Goal: Task Accomplishment & Management: Use online tool/utility

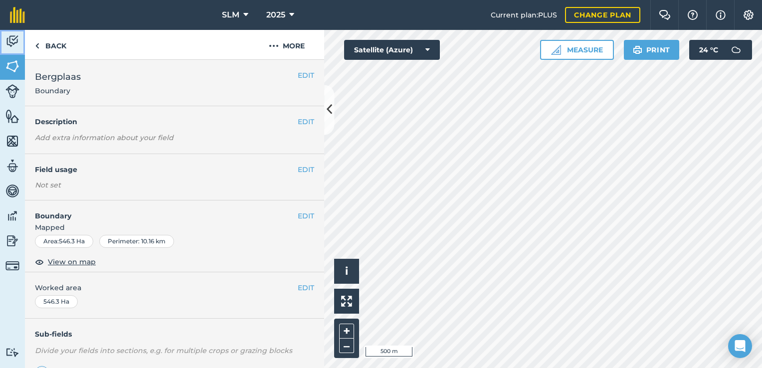
click at [11, 40] on img at bounding box center [12, 41] width 14 height 15
click at [13, 38] on img at bounding box center [12, 41] width 14 height 15
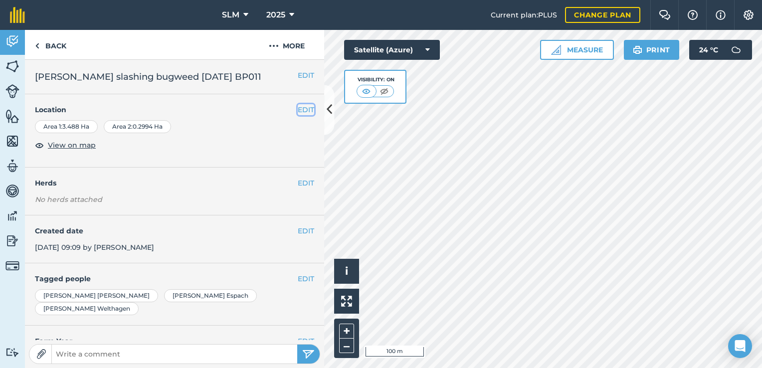
click at [298, 109] on button "EDIT" at bounding box center [306, 109] width 16 height 11
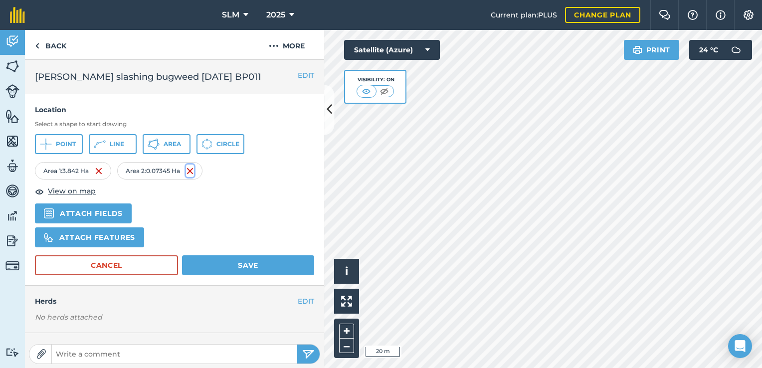
click at [192, 170] on img at bounding box center [190, 171] width 8 height 12
click at [244, 268] on button "Save" at bounding box center [248, 265] width 132 height 20
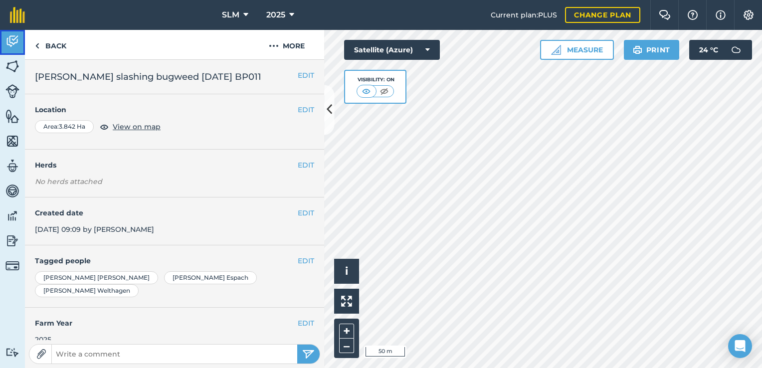
click at [10, 35] on img at bounding box center [12, 41] width 14 height 15
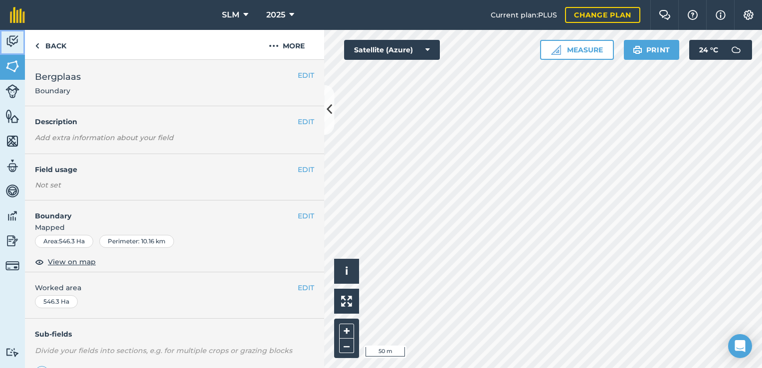
click at [8, 34] on img at bounding box center [12, 41] width 14 height 15
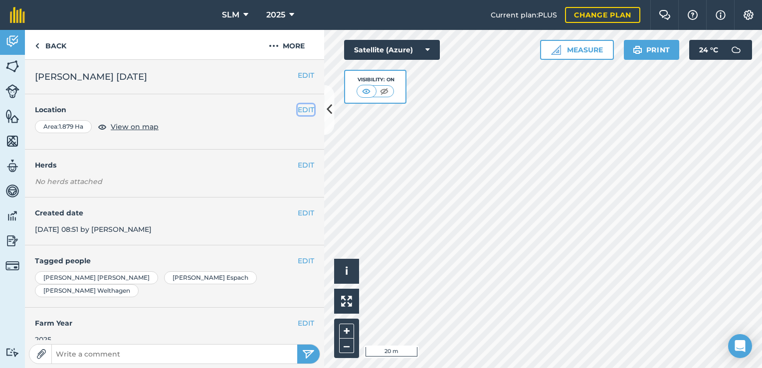
click at [298, 112] on button "EDIT" at bounding box center [306, 109] width 16 height 11
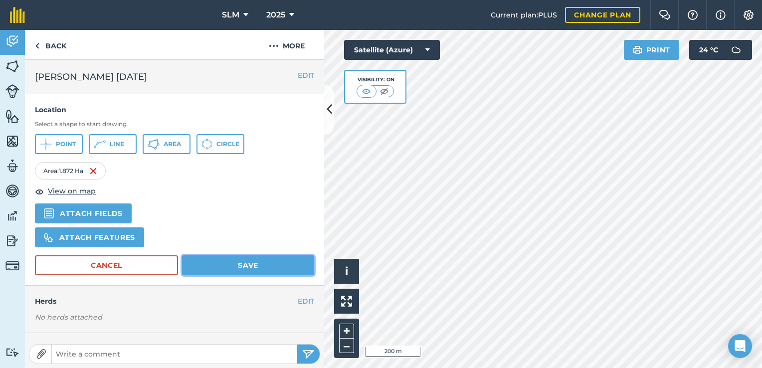
click at [264, 258] on button "Save" at bounding box center [248, 265] width 132 height 20
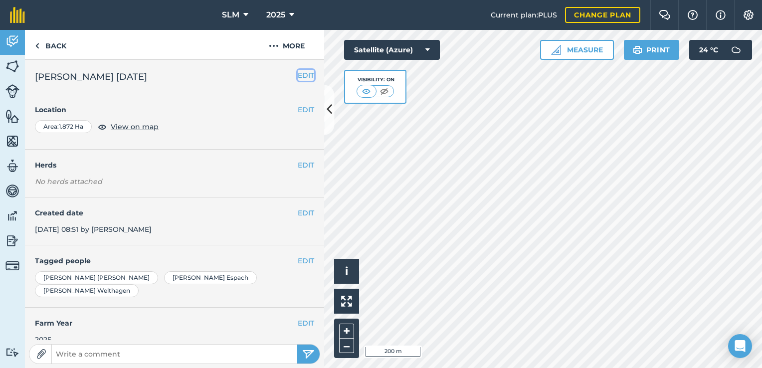
click at [298, 79] on button "EDIT" at bounding box center [306, 75] width 16 height 11
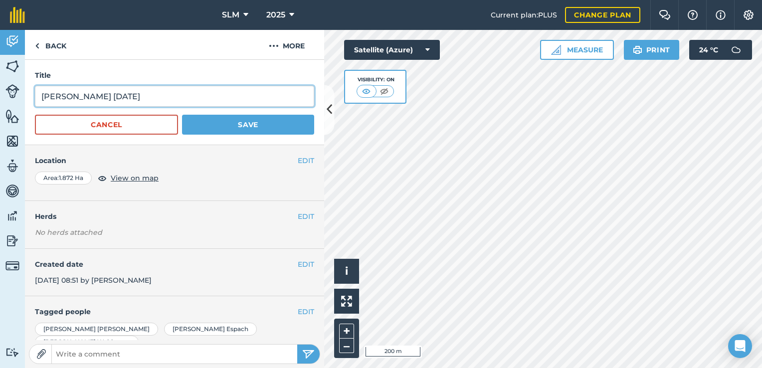
drag, startPoint x: 102, startPoint y: 95, endPoint x: 108, endPoint y: 113, distance: 18.8
click at [102, 95] on input "Ethan Slashing 24 September" at bounding box center [174, 96] width 279 height 21
click at [231, 94] on input "Ethan Slashing Bugweed 24 September" at bounding box center [174, 96] width 279 height 21
type input "Ethan Slashing Bugweed 24 September 2025 BP010a"
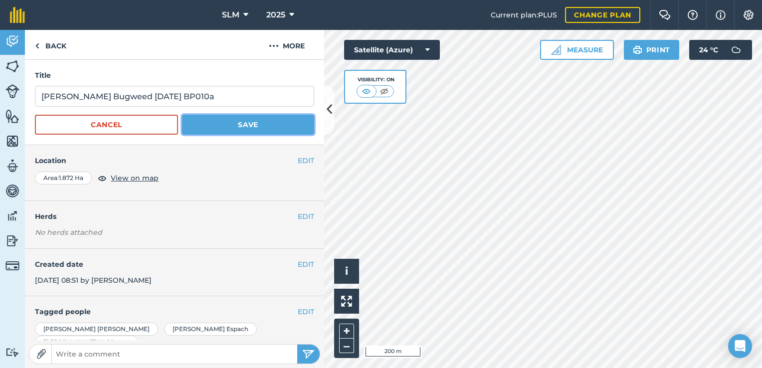
click at [249, 125] on button "Save" at bounding box center [248, 125] width 132 height 20
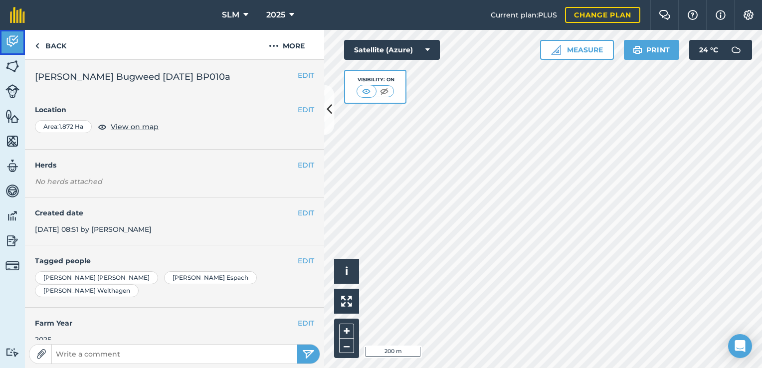
click at [21, 49] on link "Activity" at bounding box center [12, 42] width 25 height 25
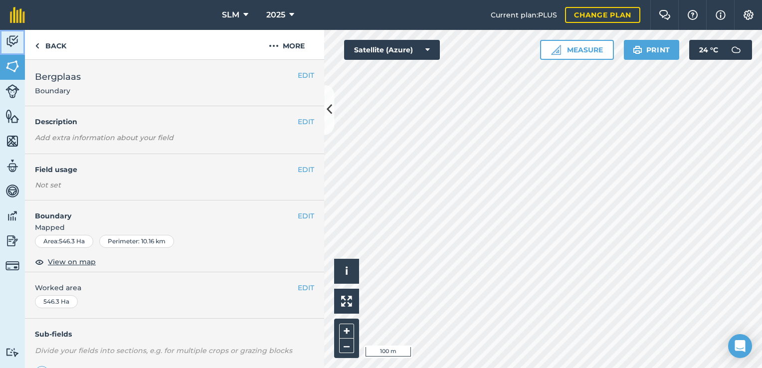
click at [15, 39] on img at bounding box center [12, 41] width 14 height 15
click at [12, 43] on img at bounding box center [12, 41] width 14 height 15
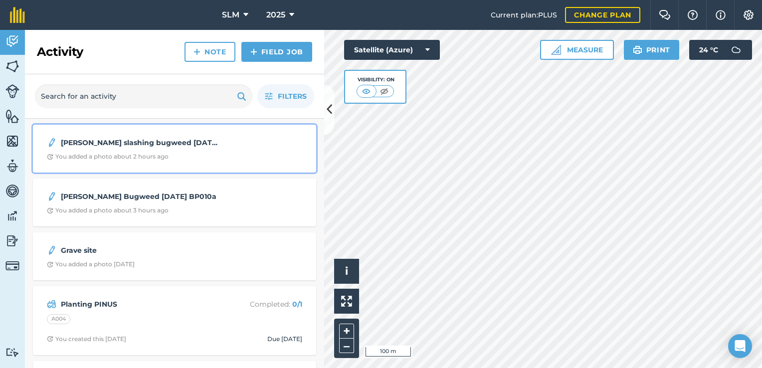
click at [265, 148] on div "Ethan Smith slashing bugweed 22 Sep 25 BP011" at bounding box center [174, 143] width 255 height 12
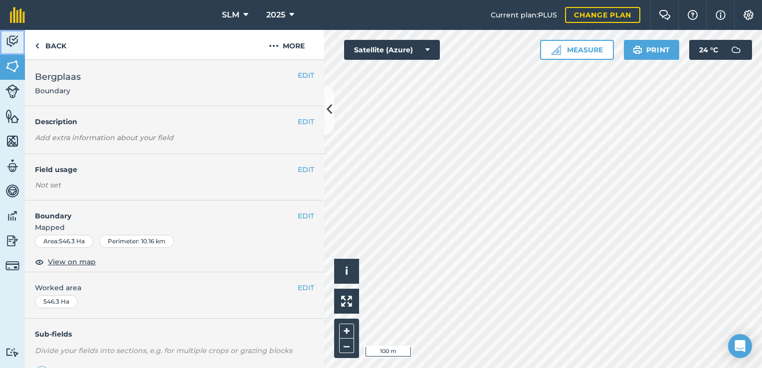
click at [17, 43] on img at bounding box center [12, 41] width 14 height 15
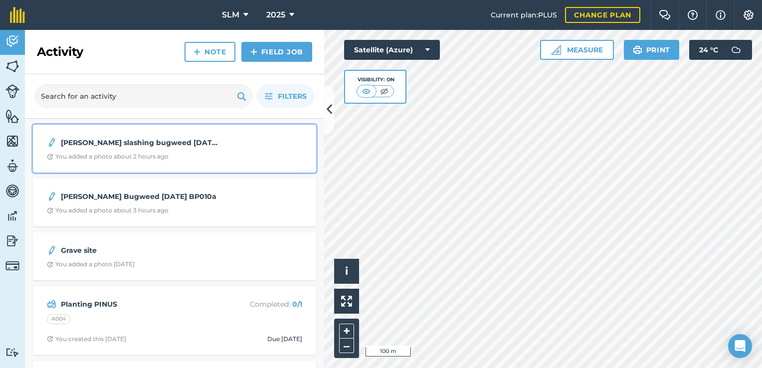
click at [224, 145] on div "Ethan Smith slashing bugweed 22 Sep 25 BP011" at bounding box center [174, 143] width 255 height 12
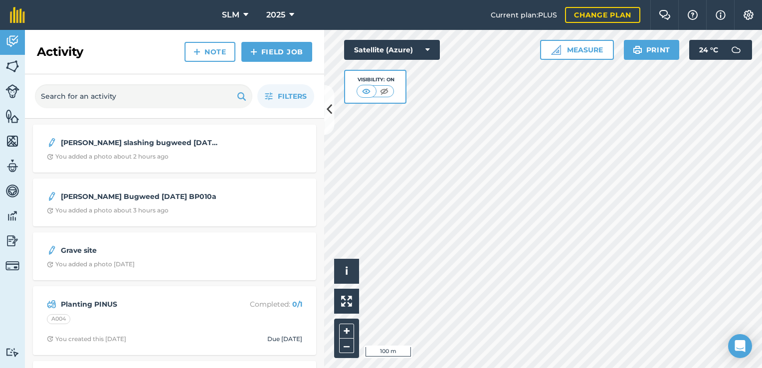
click at [422, 96] on div "Satellite (Azure) Visibility: On" at bounding box center [392, 72] width 96 height 64
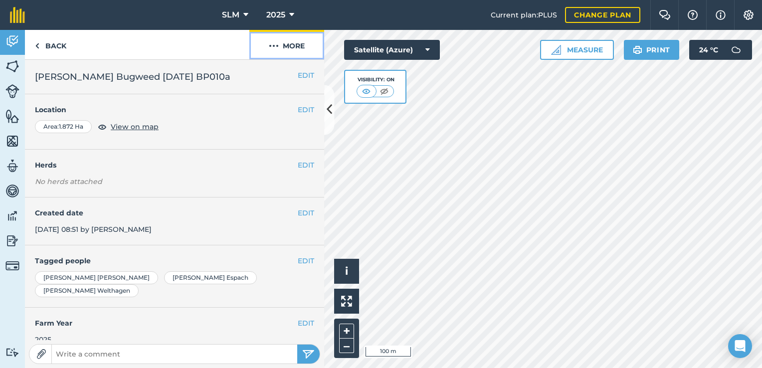
click at [283, 45] on button "More" at bounding box center [286, 44] width 75 height 29
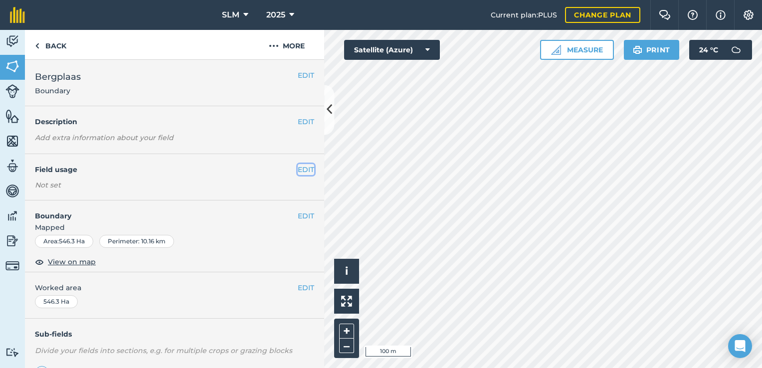
click at [298, 170] on button "EDIT" at bounding box center [306, 169] width 16 height 11
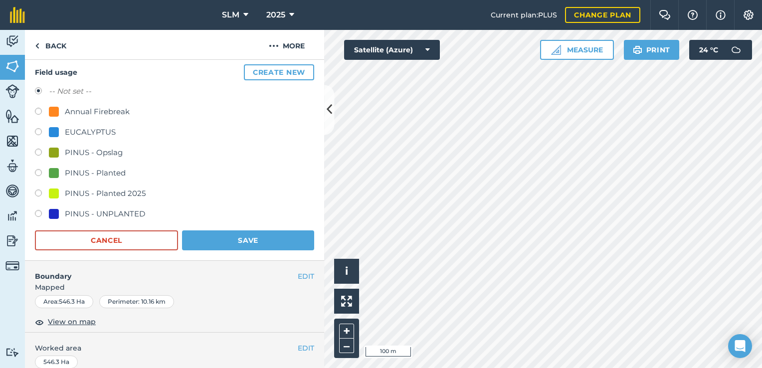
scroll to position [50, 0]
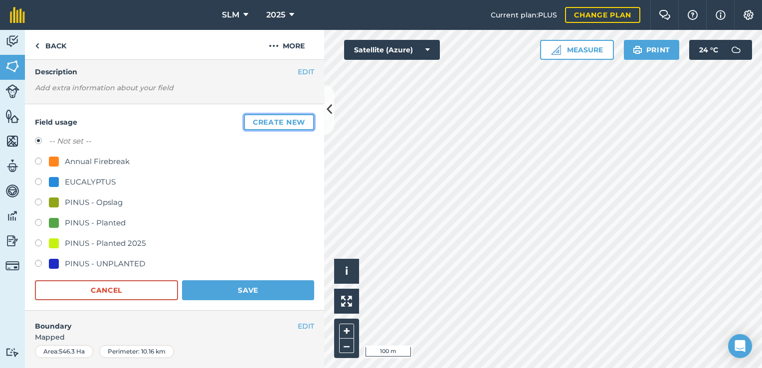
click at [271, 125] on button "Create new" at bounding box center [279, 122] width 70 height 16
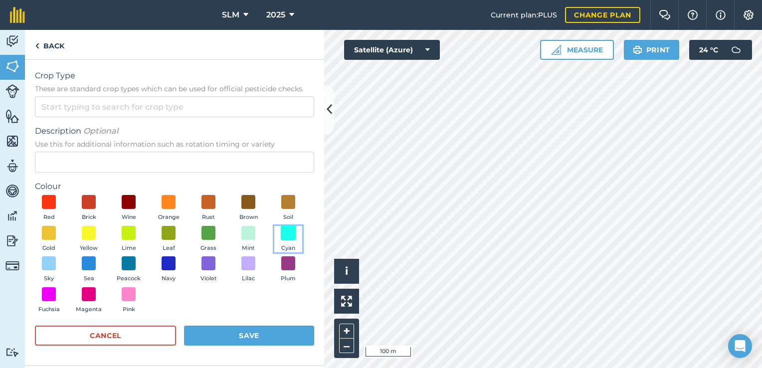
click at [288, 228] on span at bounding box center [288, 232] width 15 height 15
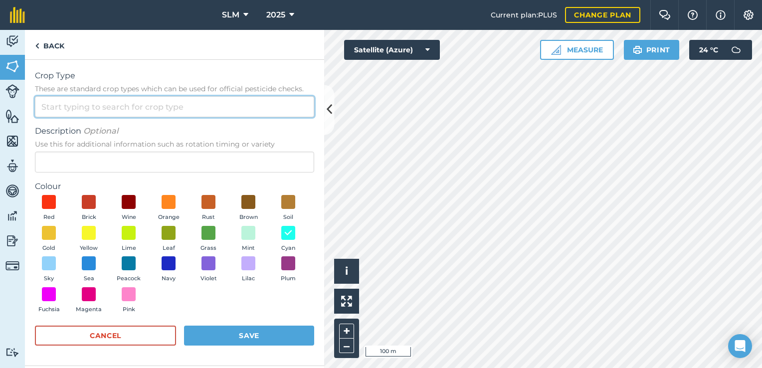
click at [165, 107] on input "Crop Type These are standard crop types which can be used for official pesticid…" at bounding box center [174, 106] width 279 height 21
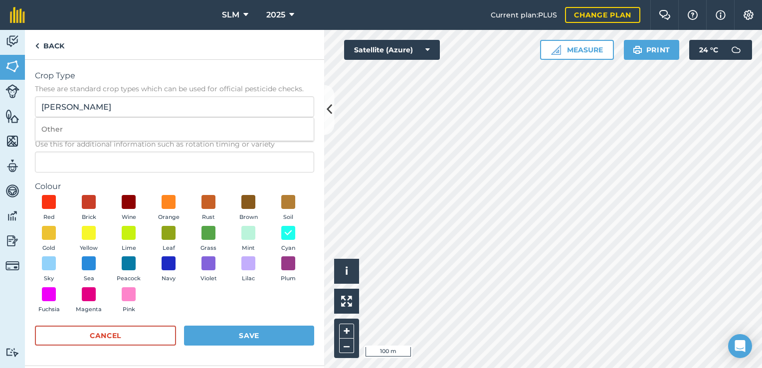
click at [57, 127] on li "Other" at bounding box center [174, 129] width 278 height 23
type input "Other"
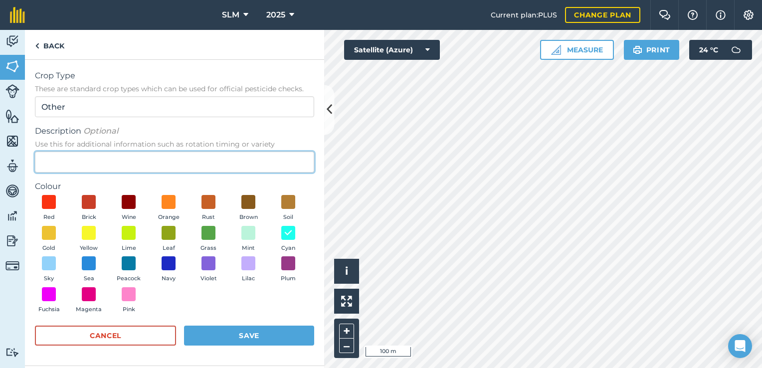
click at [68, 163] on input "Description Optional Use this for additional information such as rotation timin…" at bounding box center [174, 162] width 279 height 21
type input "Ethan Siviculture"
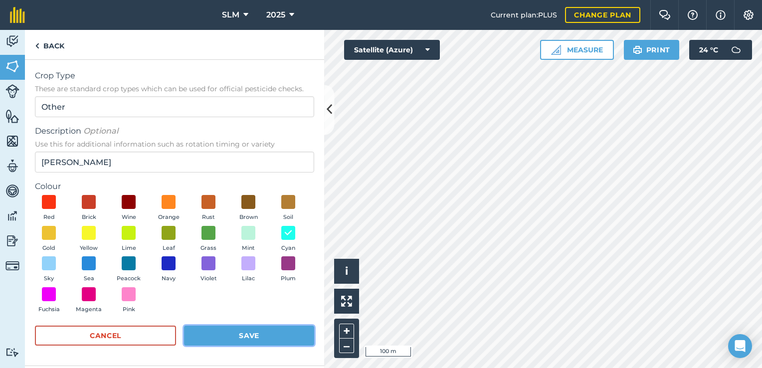
click at [270, 334] on button "Save" at bounding box center [249, 336] width 130 height 20
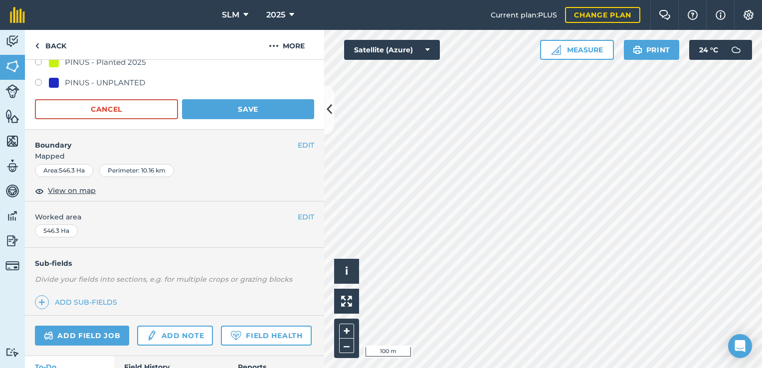
scroll to position [199, 0]
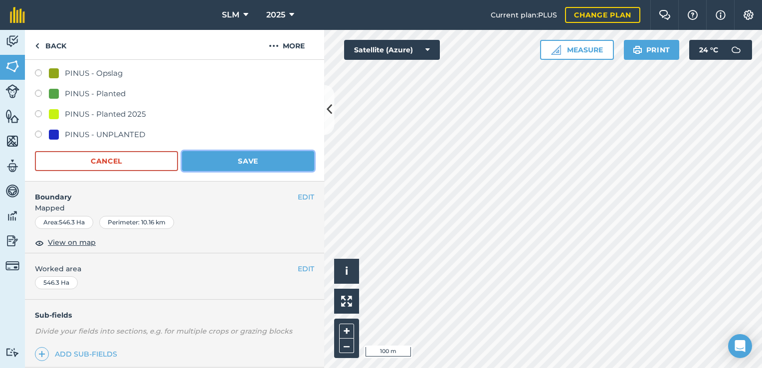
click at [243, 157] on button "Save" at bounding box center [248, 161] width 132 height 20
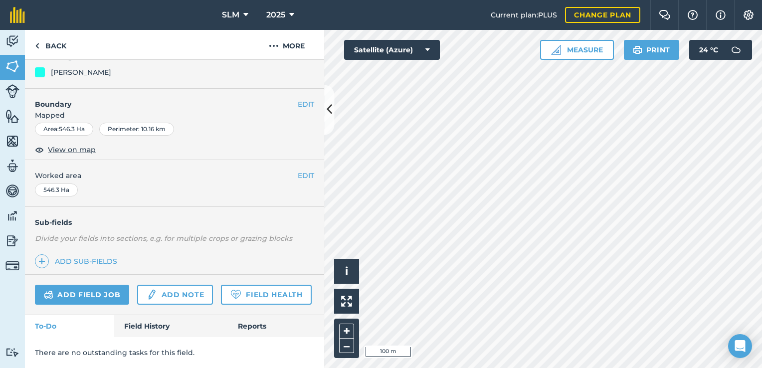
scroll to position [140, 0]
click at [14, 45] on img at bounding box center [12, 41] width 14 height 15
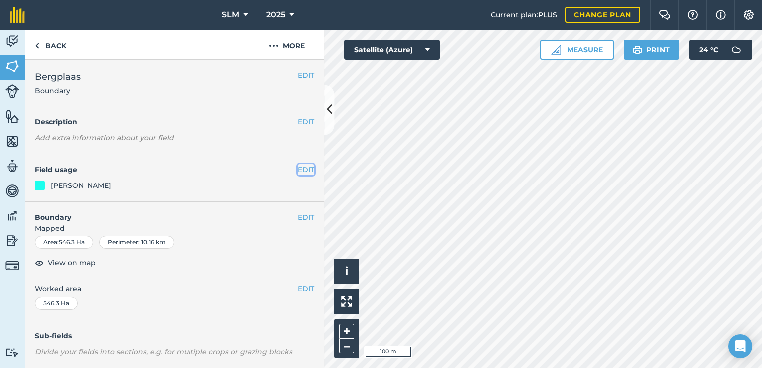
click at [301, 171] on button "EDIT" at bounding box center [306, 169] width 16 height 11
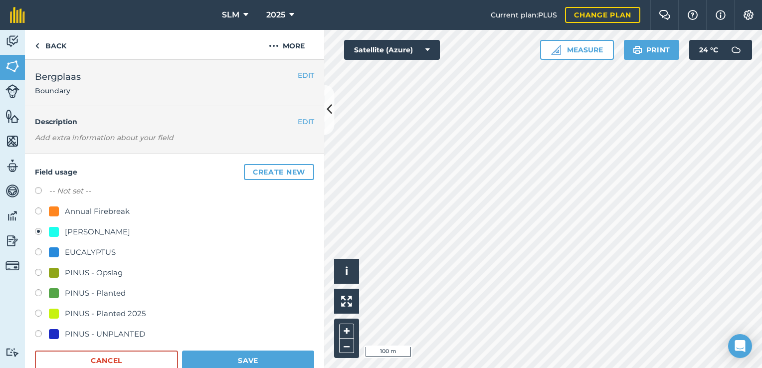
click at [40, 231] on label at bounding box center [42, 233] width 14 height 10
click at [38, 232] on label at bounding box center [42, 233] width 14 height 10
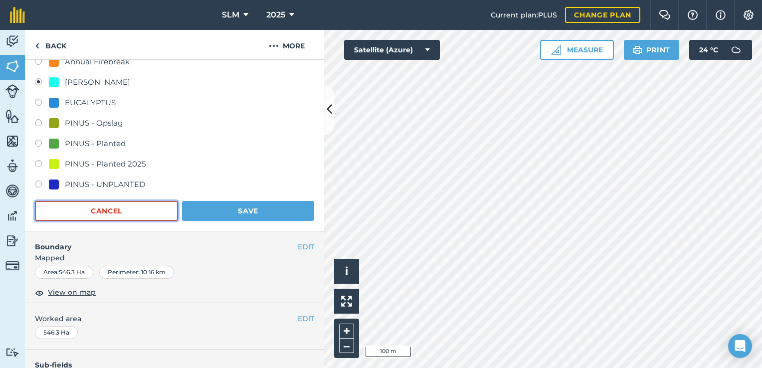
click at [143, 218] on button "Cancel" at bounding box center [106, 211] width 143 height 20
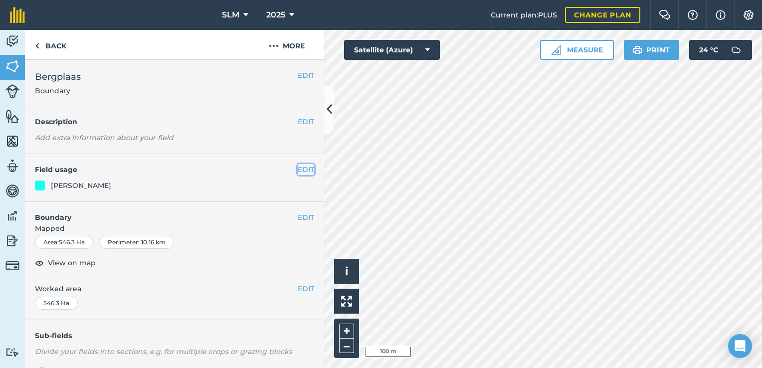
click at [298, 172] on button "EDIT" at bounding box center [306, 169] width 16 height 11
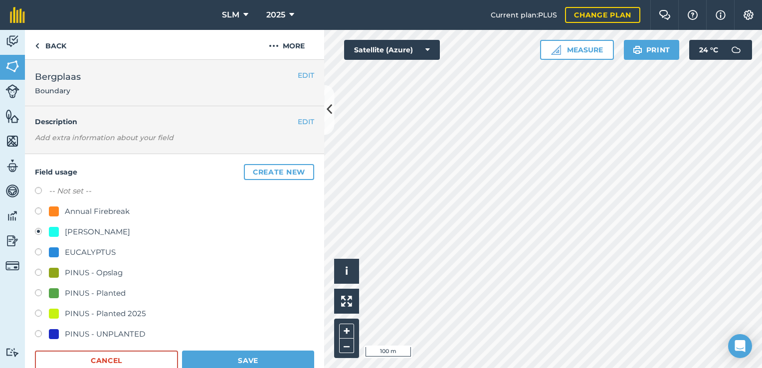
click at [37, 191] on label at bounding box center [42, 192] width 14 height 10
radio input "true"
radio input "false"
click at [248, 357] on button "Save" at bounding box center [248, 360] width 132 height 20
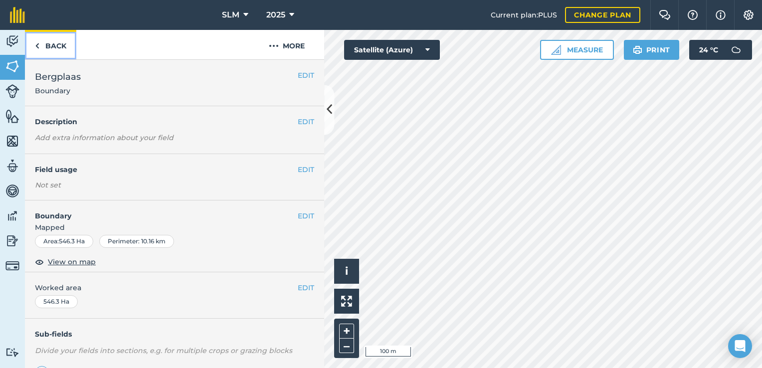
click at [28, 36] on link "Back" at bounding box center [50, 44] width 51 height 29
click at [11, 40] on img at bounding box center [12, 41] width 14 height 15
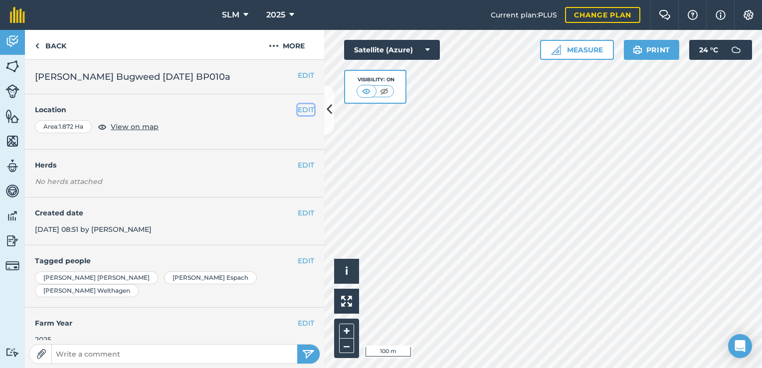
click at [298, 111] on button "EDIT" at bounding box center [306, 109] width 16 height 11
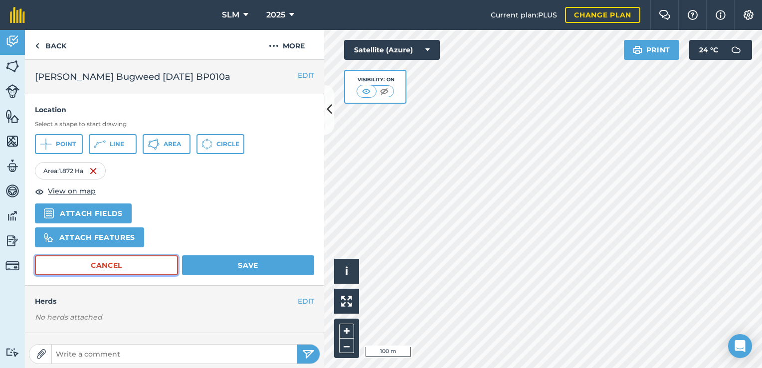
click at [133, 258] on button "Cancel" at bounding box center [106, 265] width 143 height 20
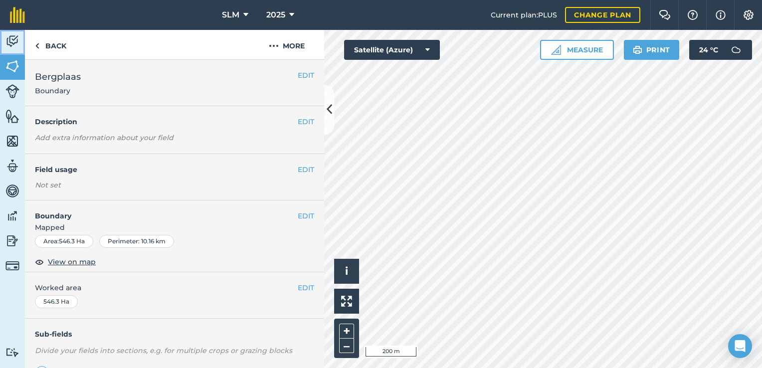
click at [14, 42] on img at bounding box center [12, 41] width 14 height 15
click at [12, 42] on img at bounding box center [12, 41] width 14 height 15
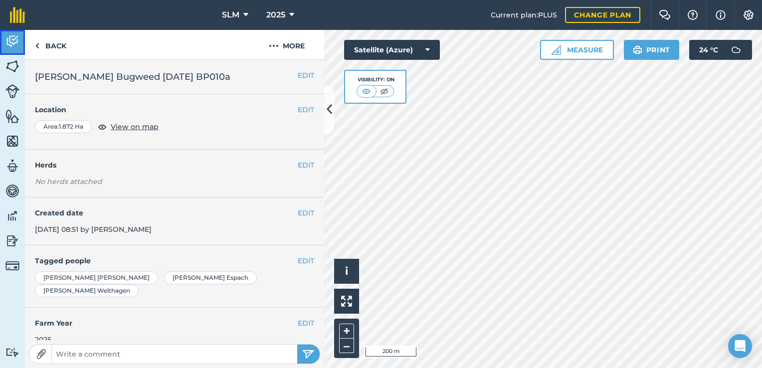
click at [16, 39] on img at bounding box center [12, 41] width 14 height 15
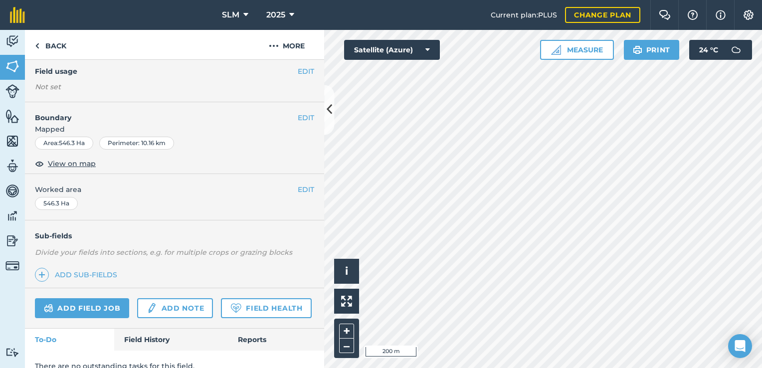
scroll to position [138, 0]
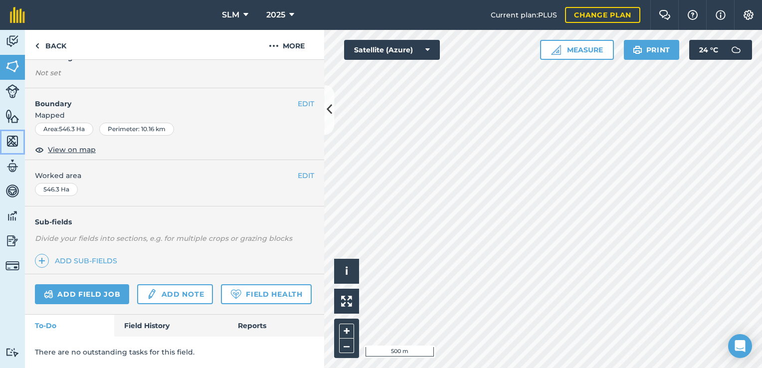
click at [7, 146] on img at bounding box center [12, 141] width 14 height 15
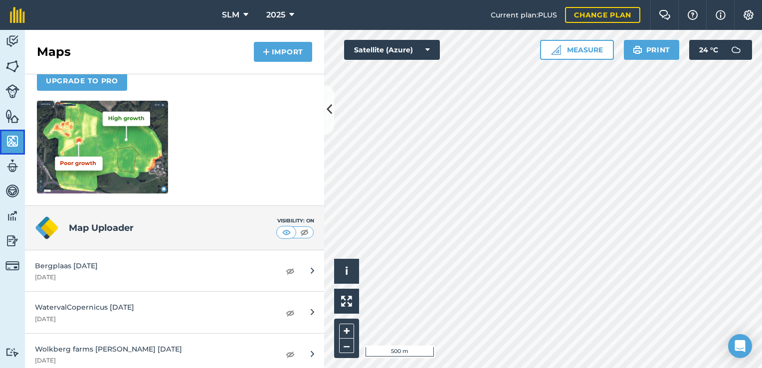
scroll to position [134, 0]
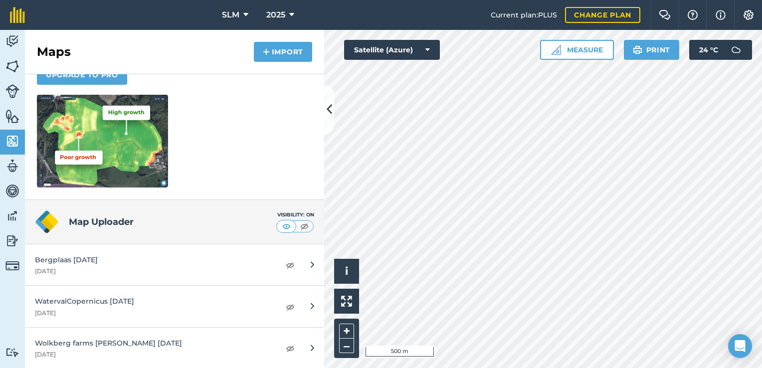
click at [104, 224] on h4 "Map Uploader" at bounding box center [172, 222] width 207 height 14
click at [278, 45] on button "Import" at bounding box center [283, 52] width 58 height 20
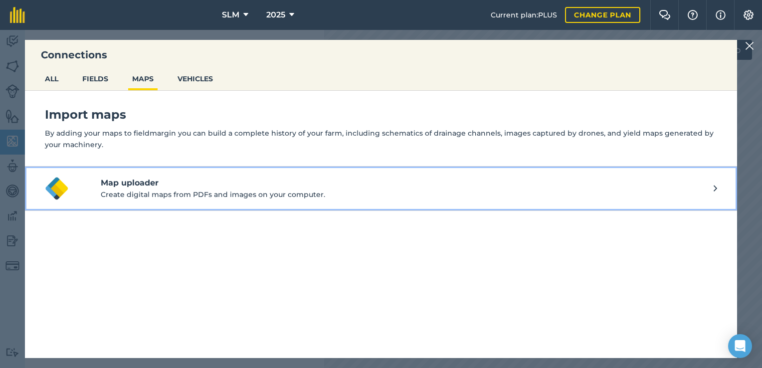
click at [293, 194] on p "Create digital maps from PDFs and images on your computer." at bounding box center [407, 194] width 613 height 11
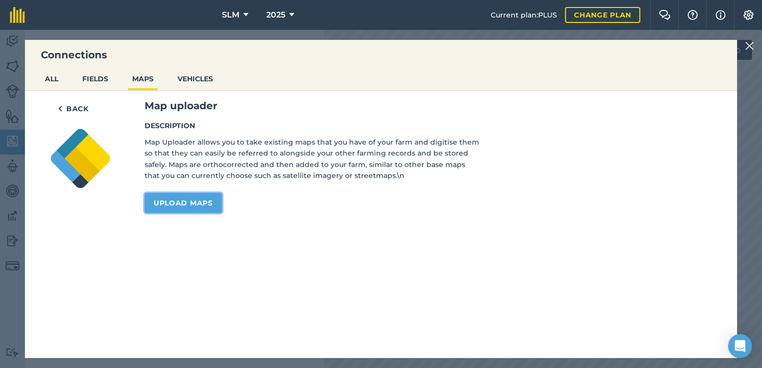
click at [182, 201] on link "Upload maps" at bounding box center [183, 203] width 77 height 20
